Goal: Information Seeking & Learning: Learn about a topic

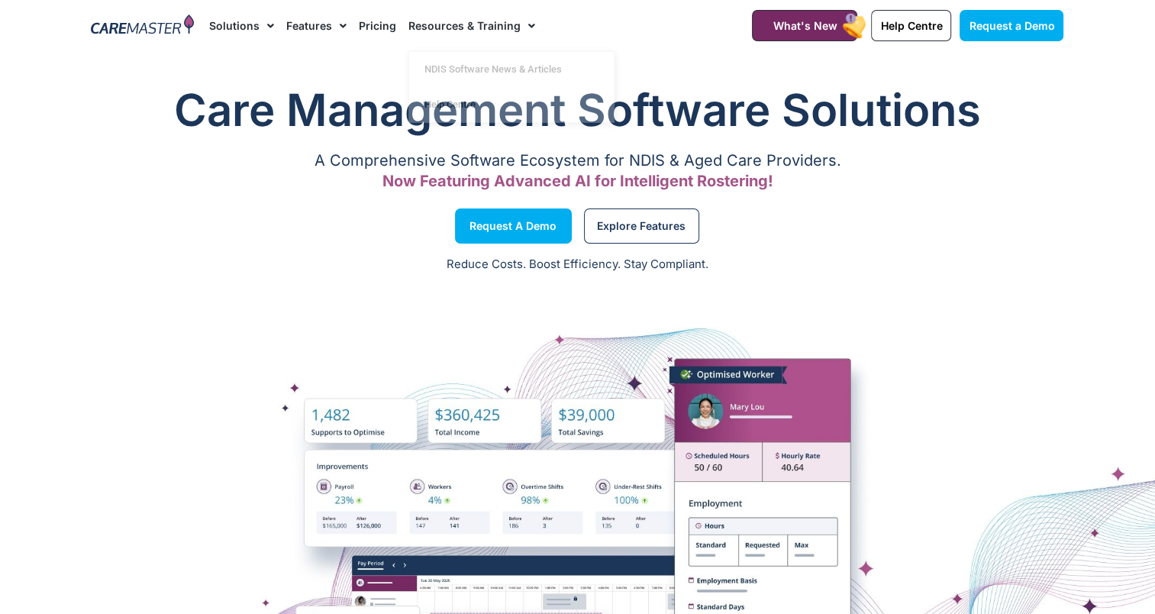
click at [379, 21] on link "Pricing" at bounding box center [377, 25] width 37 height 51
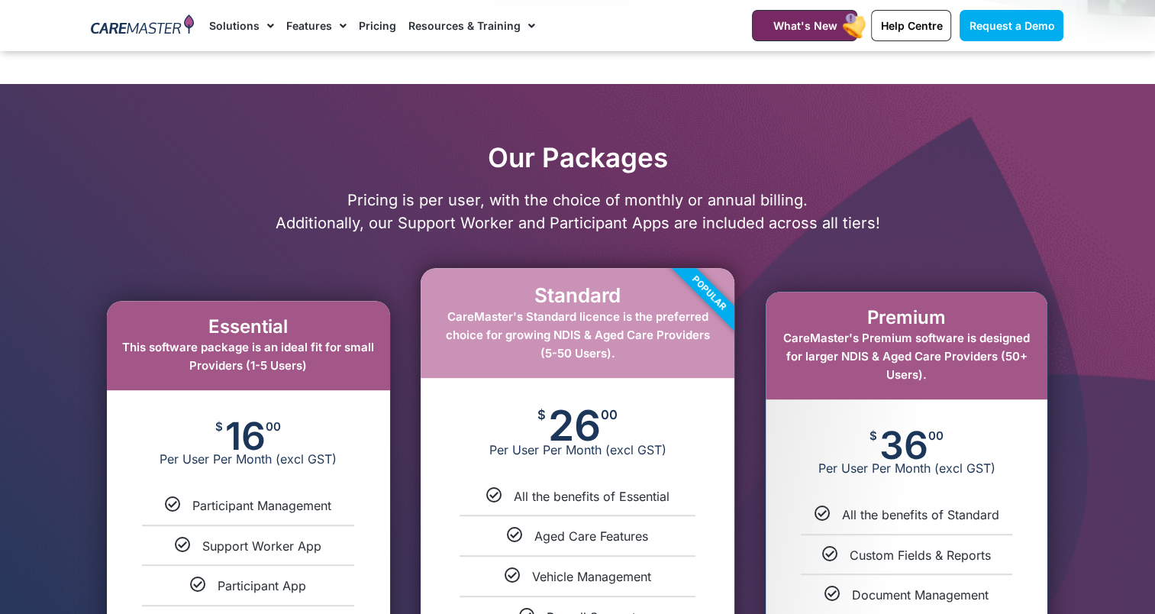
scroll to position [763, 0]
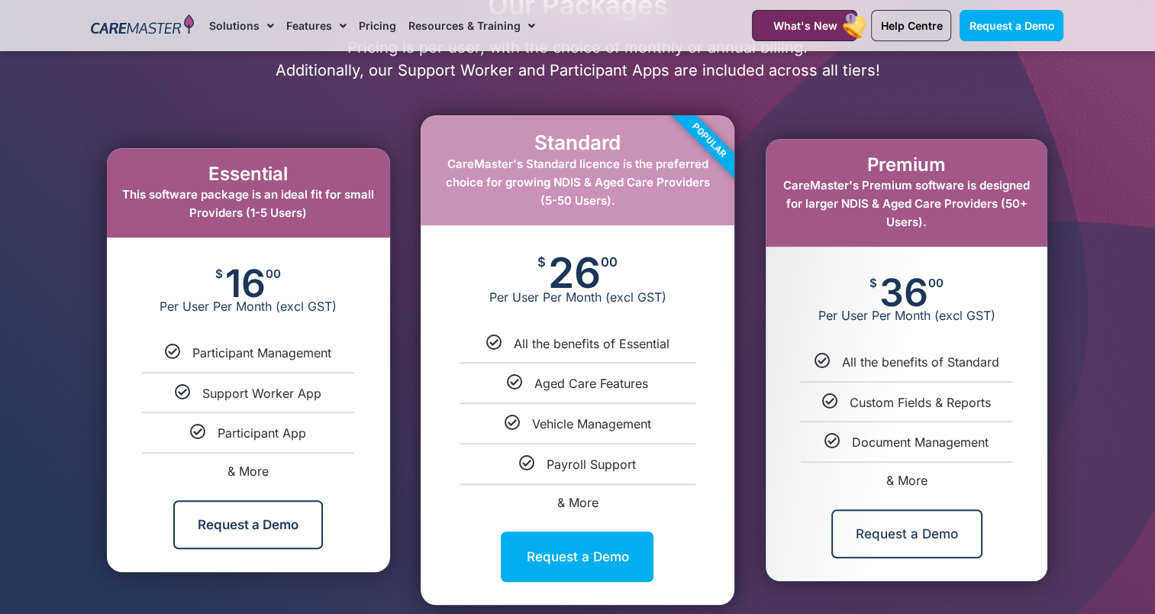
click at [915, 482] on span "& More" at bounding box center [906, 479] width 41 height 15
select select "***"
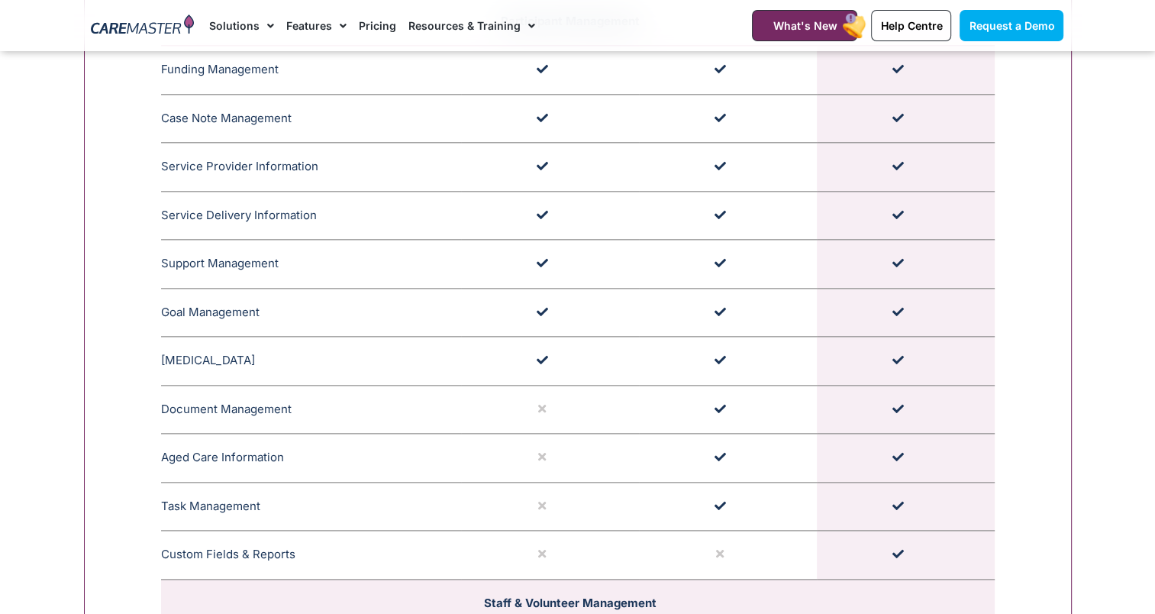
scroll to position [1303, 0]
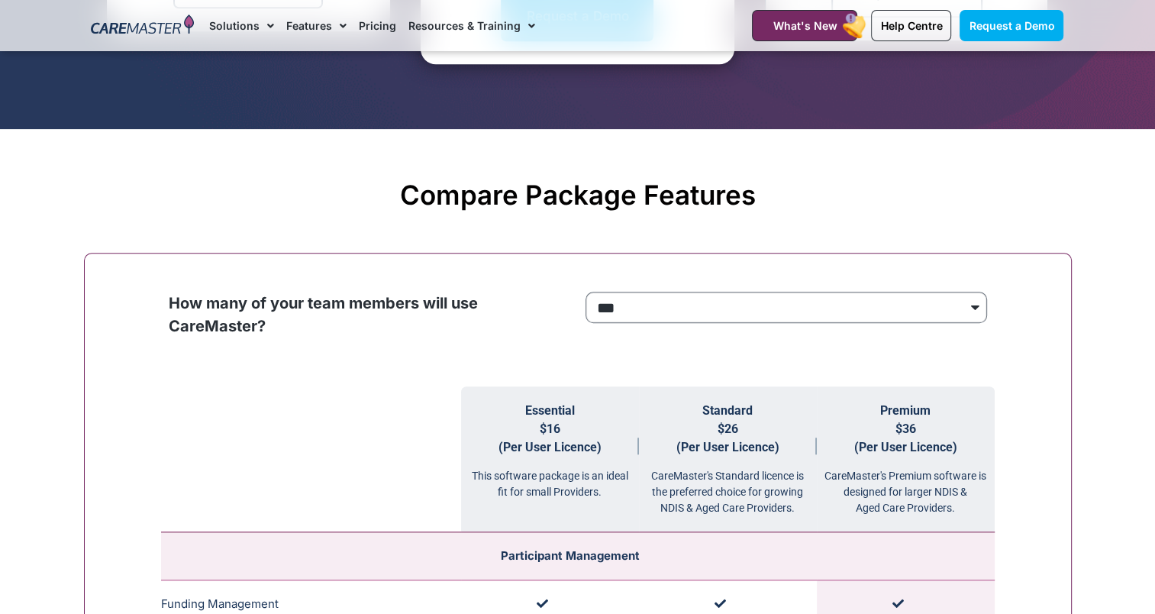
click at [867, 316] on select "**********" at bounding box center [785, 308] width 401 height 32
click at [585, 292] on select "**********" at bounding box center [785, 308] width 401 height 32
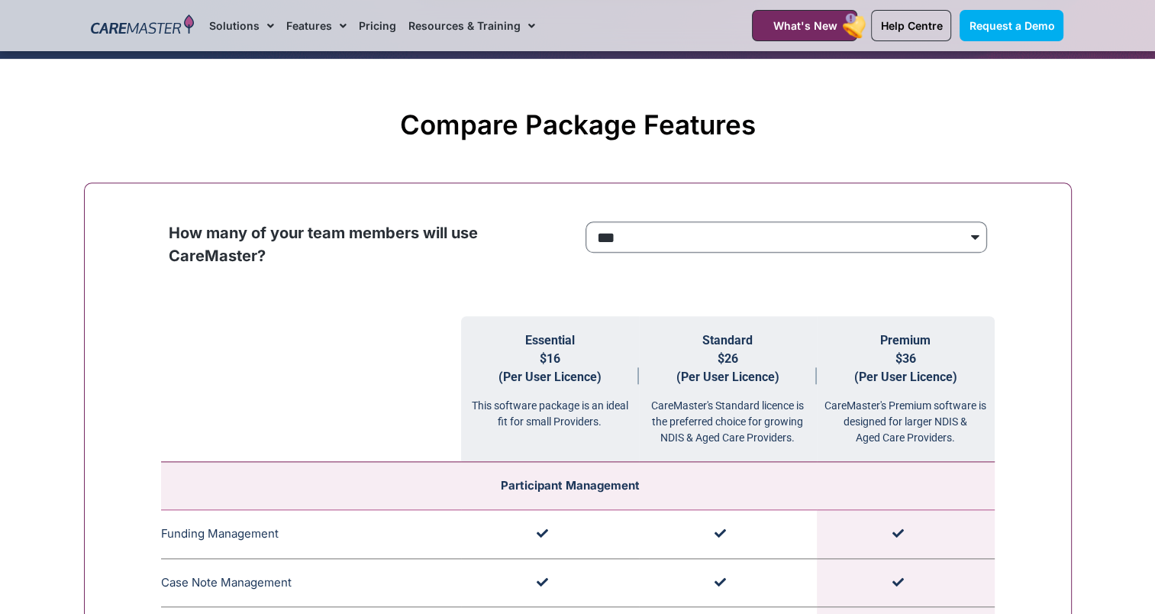
scroll to position [1532, 0]
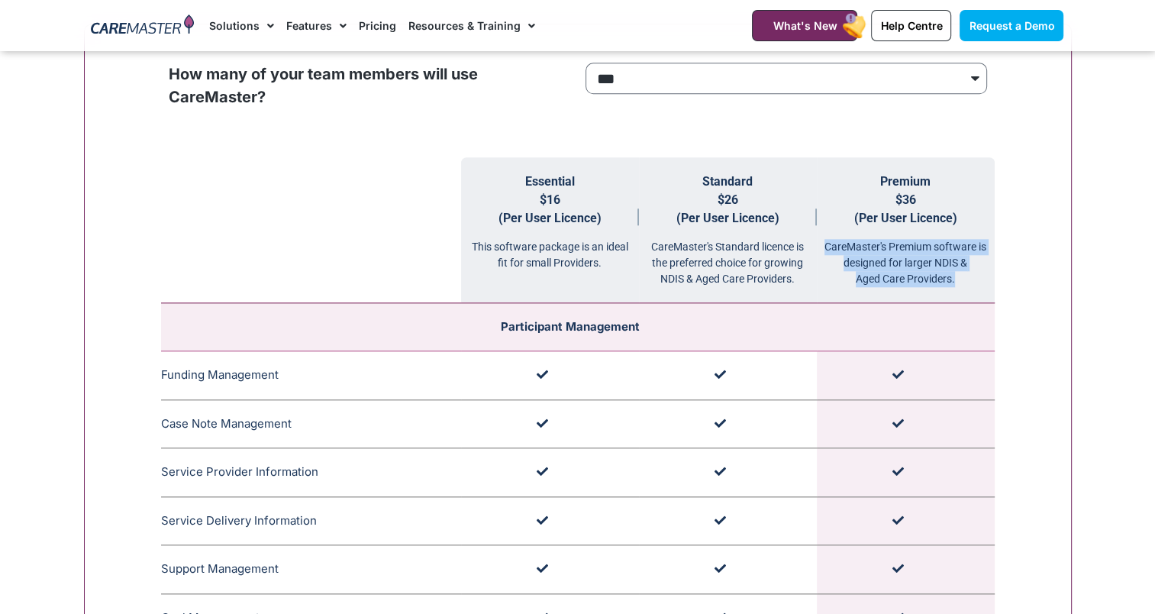
drag, startPoint x: 965, startPoint y: 282, endPoint x: 828, endPoint y: 243, distance: 141.8
click at [828, 243] on div "CareMaster's Premium software is designed for larger NDIS & Aged Care Providers." at bounding box center [906, 257] width 178 height 60
copy div "CareMaster's Premium software is designed for larger NDIS & Aged Care Providers."
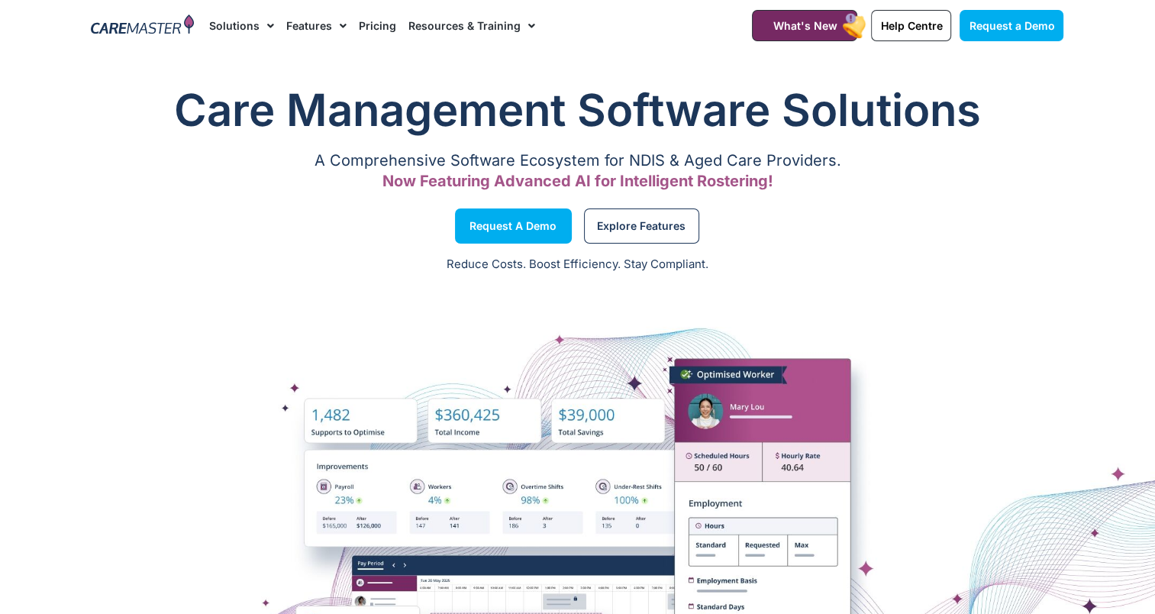
click at [375, 31] on link "Pricing" at bounding box center [377, 25] width 37 height 51
click at [601, 183] on span "Now Featuring Advanced AI for Intelligent Rostering!" at bounding box center [577, 181] width 391 height 18
drag, startPoint x: 794, startPoint y: 183, endPoint x: 336, endPoint y: 185, distance: 458.7
click at [336, 185] on p "Now Featuring Advanced AI for Intelligent Rostering!" at bounding box center [578, 181] width 972 height 10
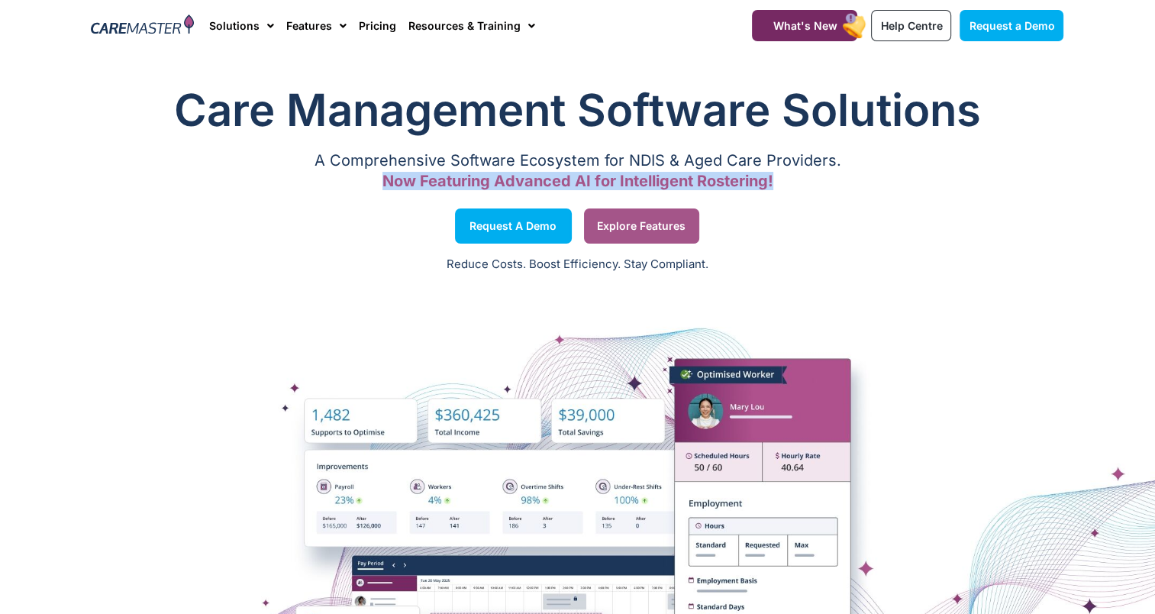
click at [635, 217] on link "Explore Features" at bounding box center [641, 225] width 115 height 35
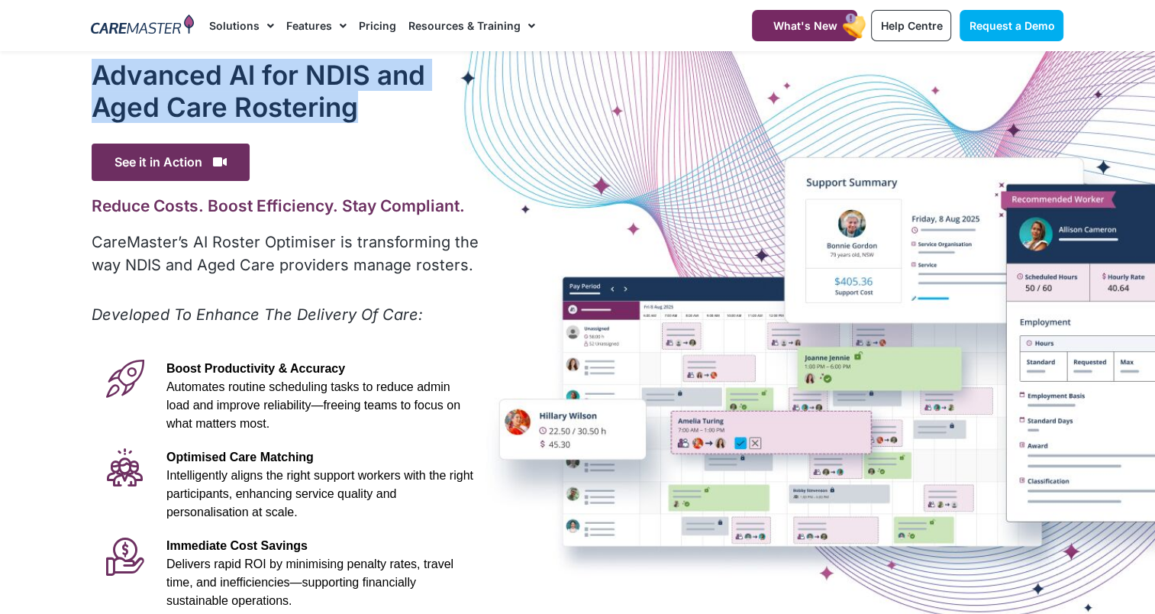
drag, startPoint x: 100, startPoint y: 69, endPoint x: 354, endPoint y: 105, distance: 256.7
click at [354, 105] on h1 "Advanced Al for NDIS and Aged Care Rostering" at bounding box center [287, 91] width 390 height 64
copy h1 "Advanced Al for NDIS and Aged Care Rostering"
click at [359, 27] on link "Pricing" at bounding box center [377, 25] width 37 height 51
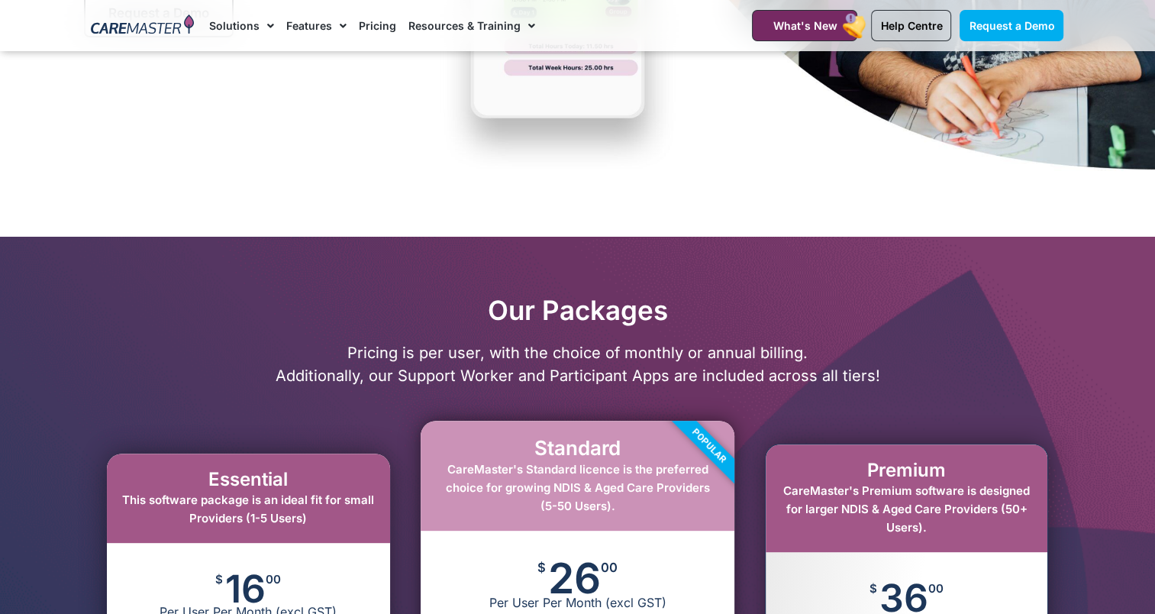
scroll to position [687, 0]
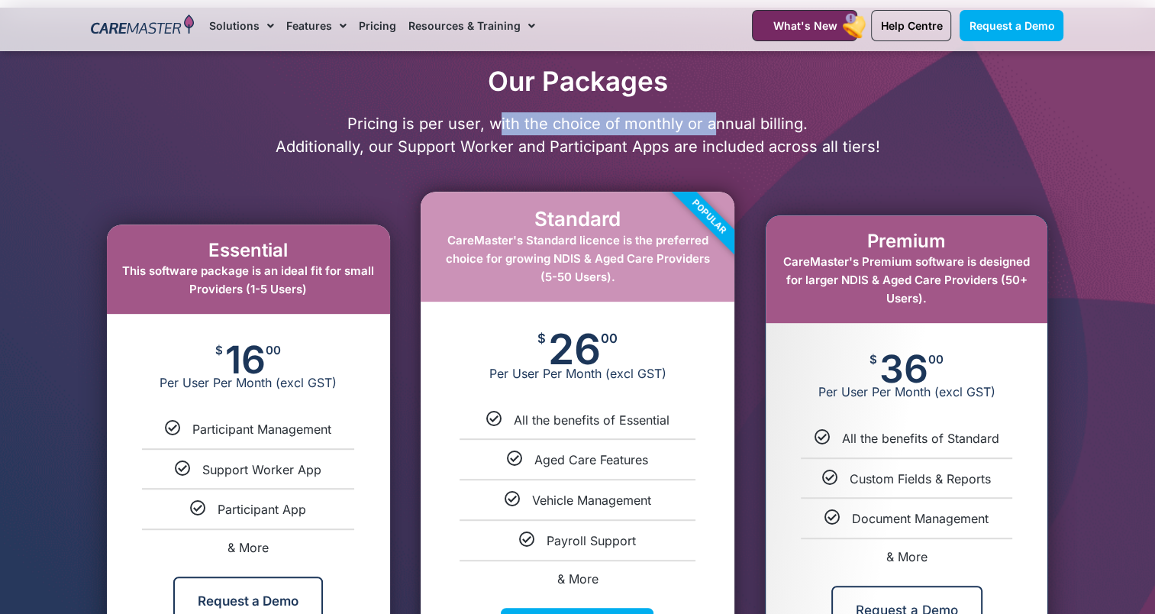
drag, startPoint x: 501, startPoint y: 124, endPoint x: 715, endPoint y: 124, distance: 214.4
click at [715, 124] on p "Pricing is per user, with the choice of monthly or annual billing. Additionally…" at bounding box center [578, 135] width 988 height 46
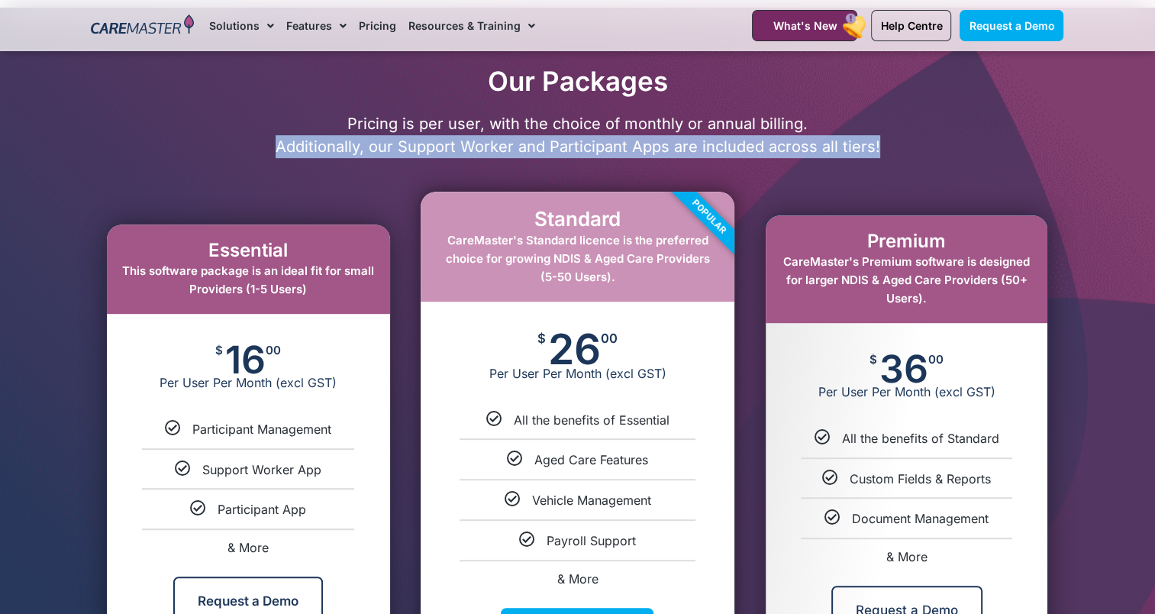
drag, startPoint x: 283, startPoint y: 145, endPoint x: 882, endPoint y: 151, distance: 599.1
click at [882, 151] on p "Pricing is per user, with the choice of monthly or annual billing. Additionally…" at bounding box center [578, 135] width 988 height 46
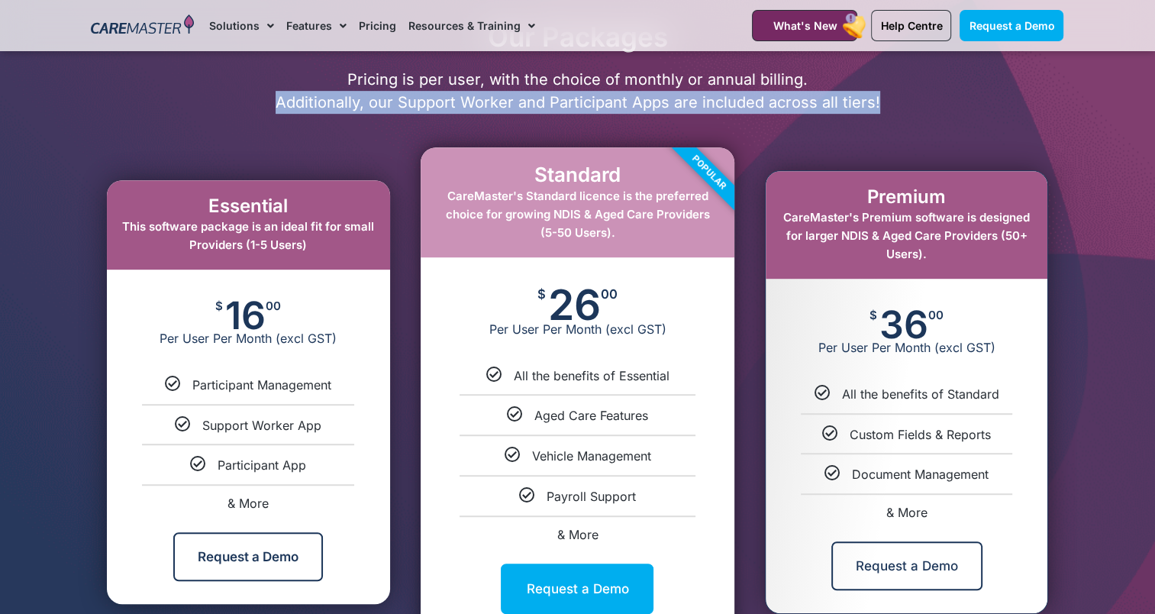
scroll to position [763, 0]
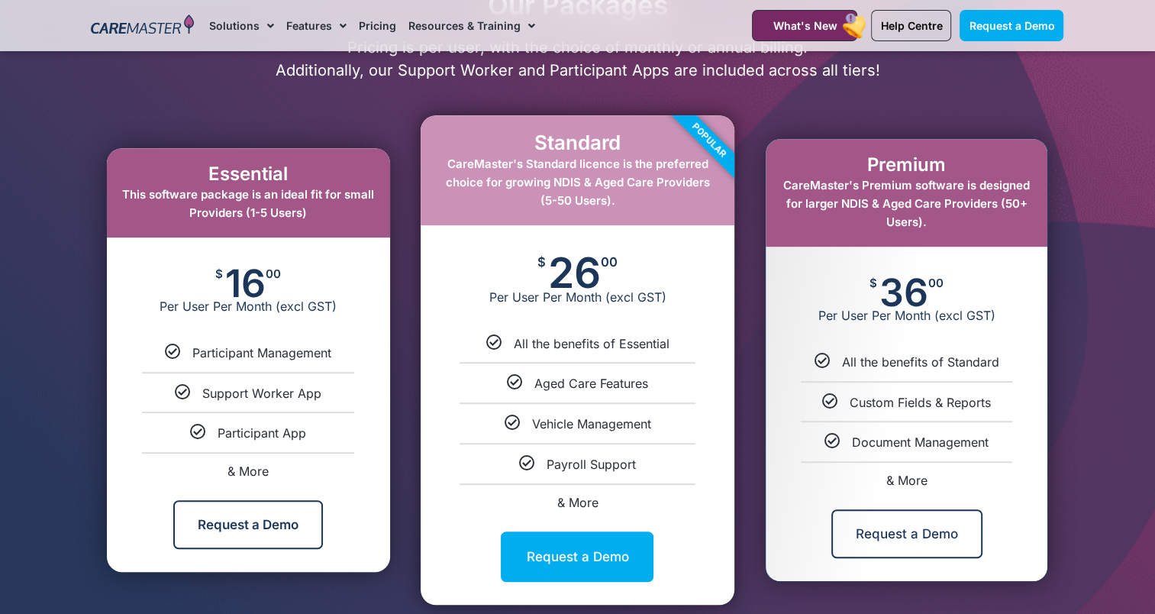
click at [901, 481] on span "& More" at bounding box center [906, 479] width 41 height 15
select select "***"
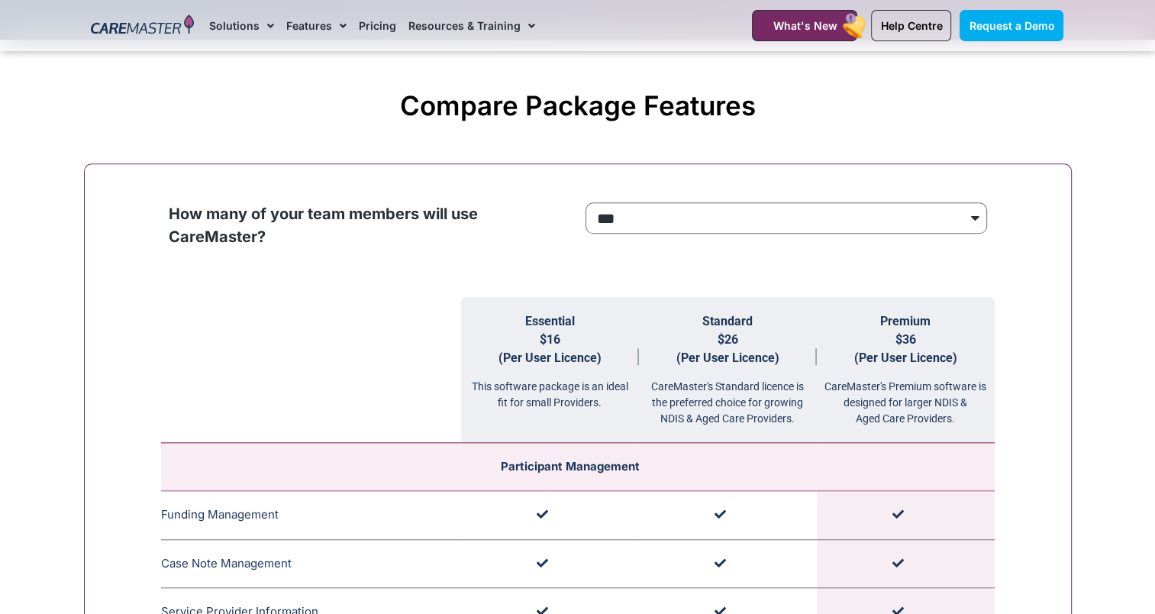
scroll to position [1532, 0]
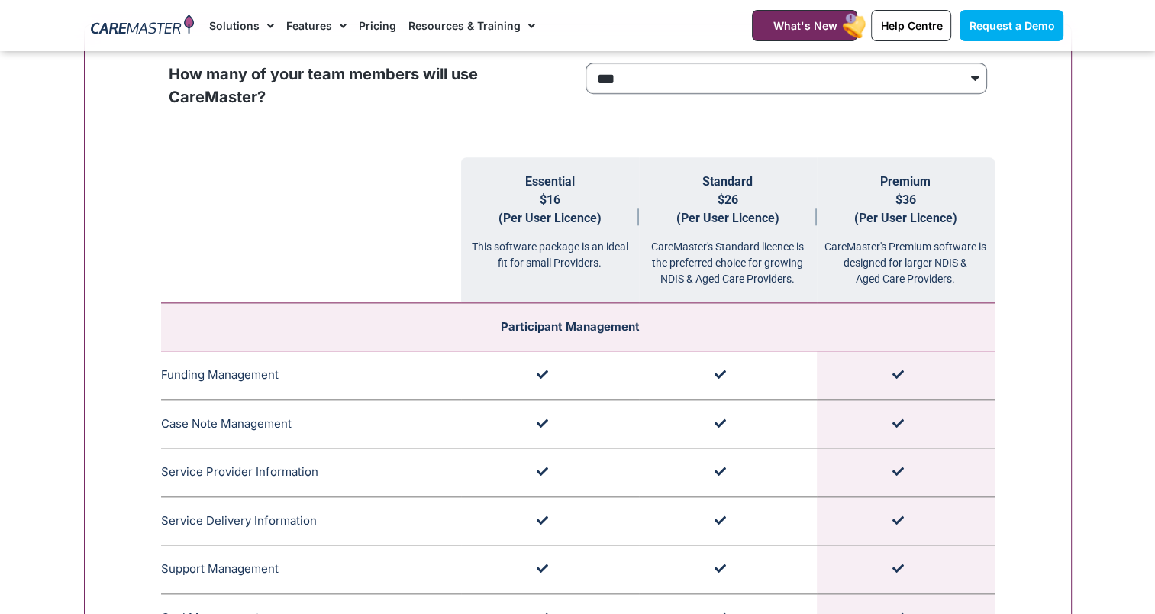
click at [640, 85] on select "**********" at bounding box center [785, 79] width 401 height 32
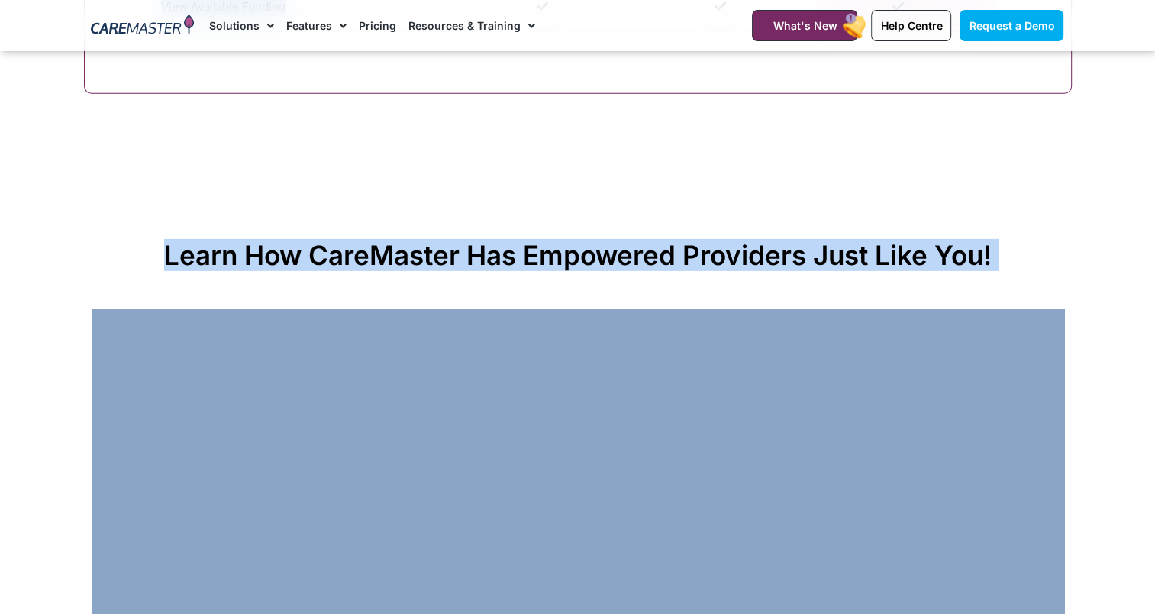
scroll to position [4817, 0]
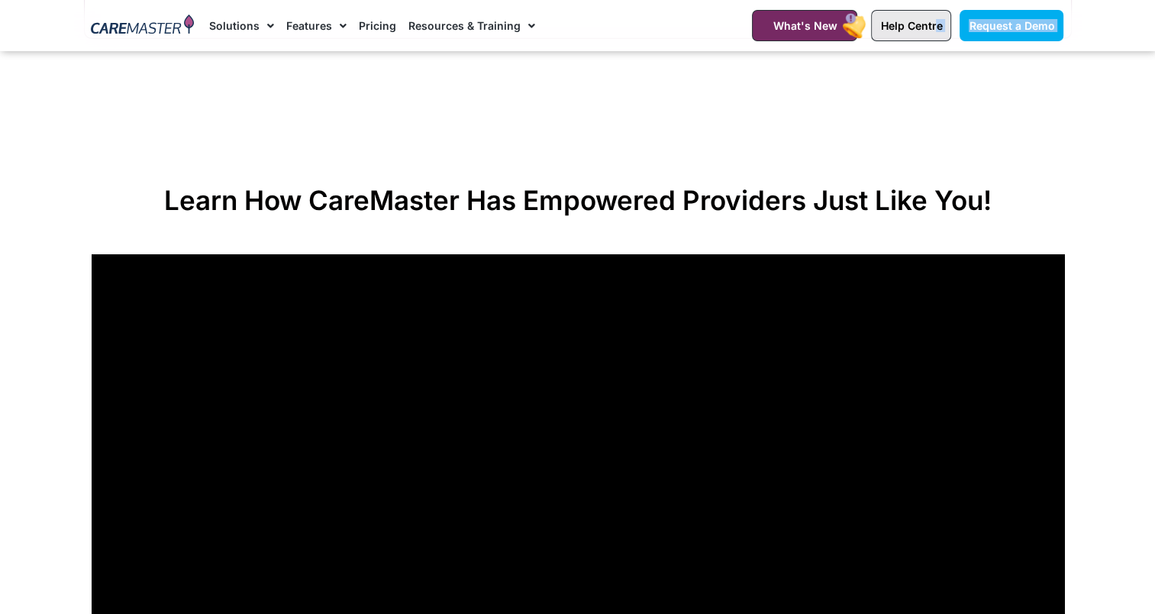
drag, startPoint x: 150, startPoint y: 185, endPoint x: 937, endPoint y: 37, distance: 801.5
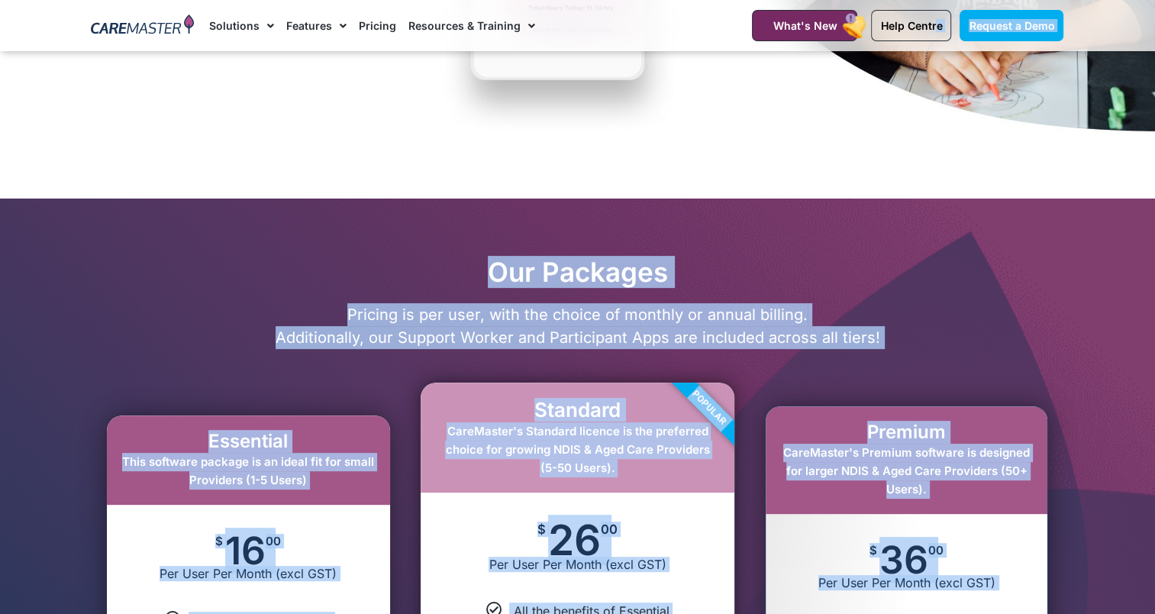
scroll to position [467, 0]
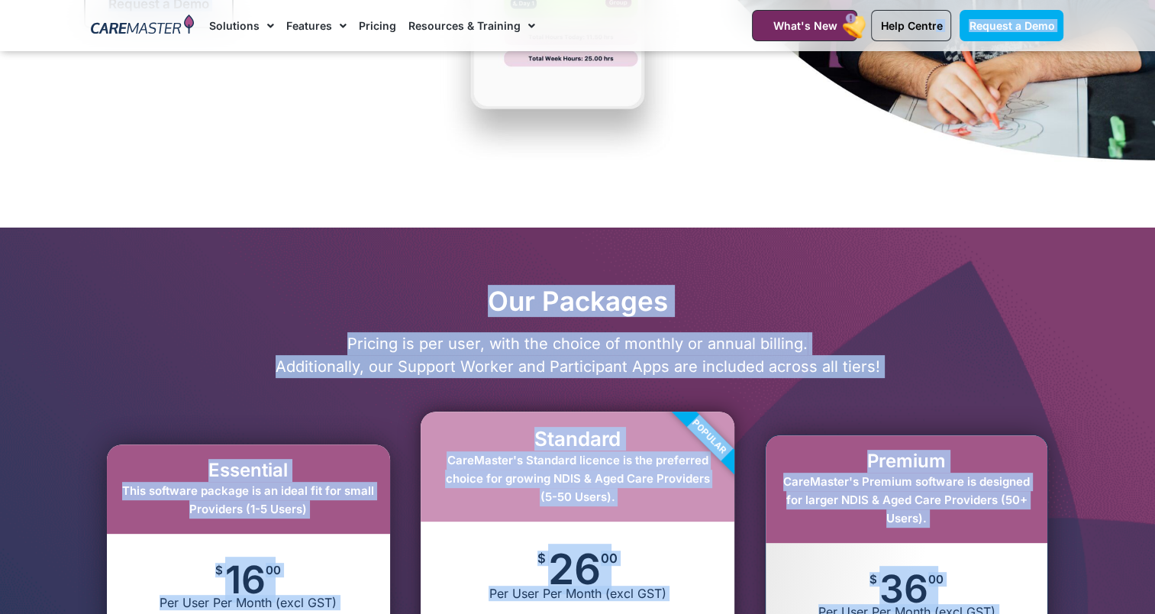
click at [761, 260] on div at bounding box center [577, 596] width 1155 height 738
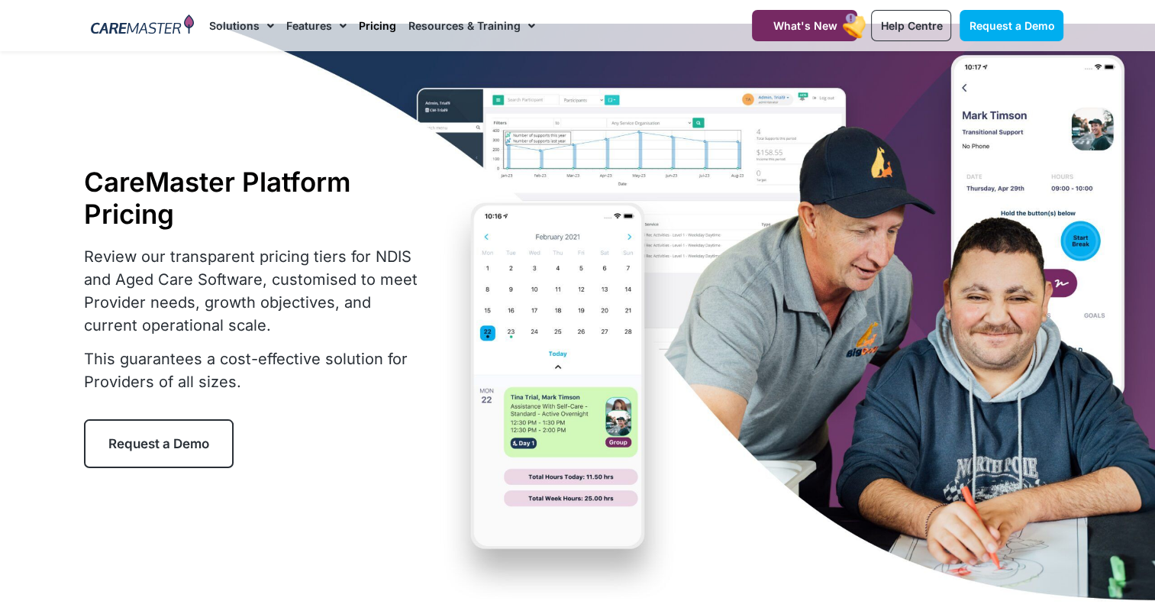
scroll to position [0, 0]
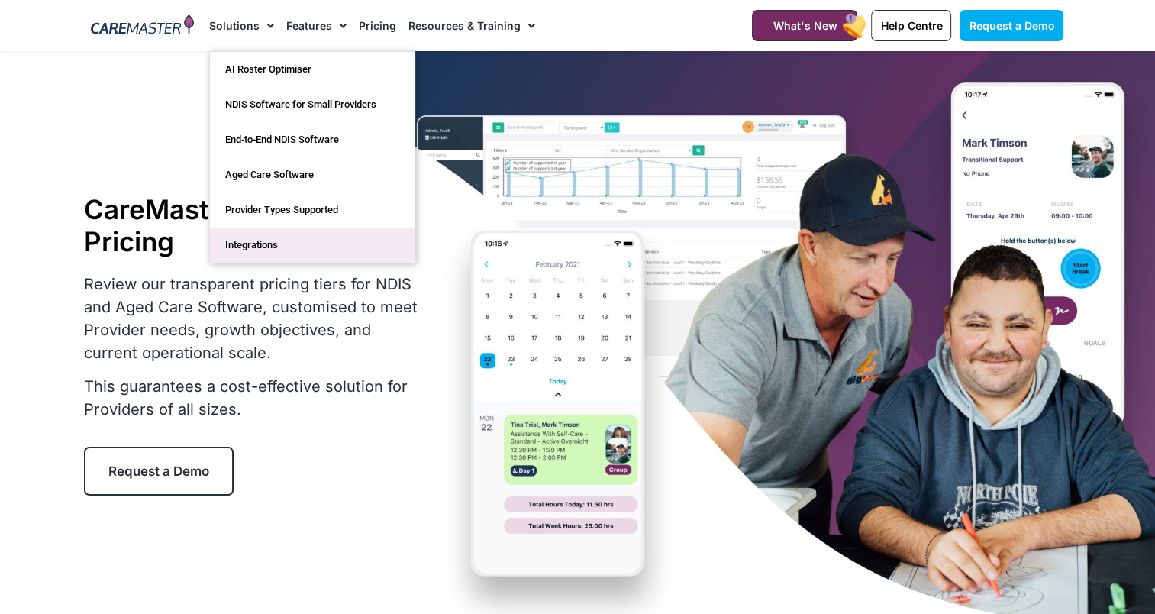
click at [256, 249] on link "Integrations" at bounding box center [312, 244] width 205 height 35
